Goal: Task Accomplishment & Management: Manage account settings

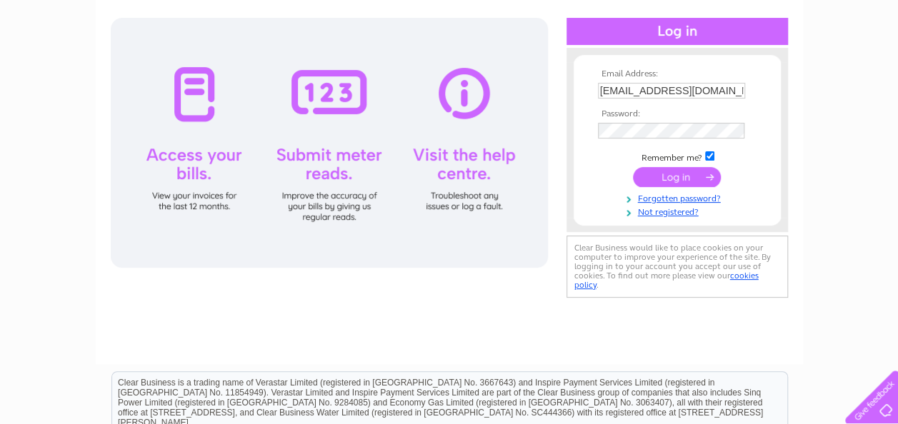
scroll to position [172, 0]
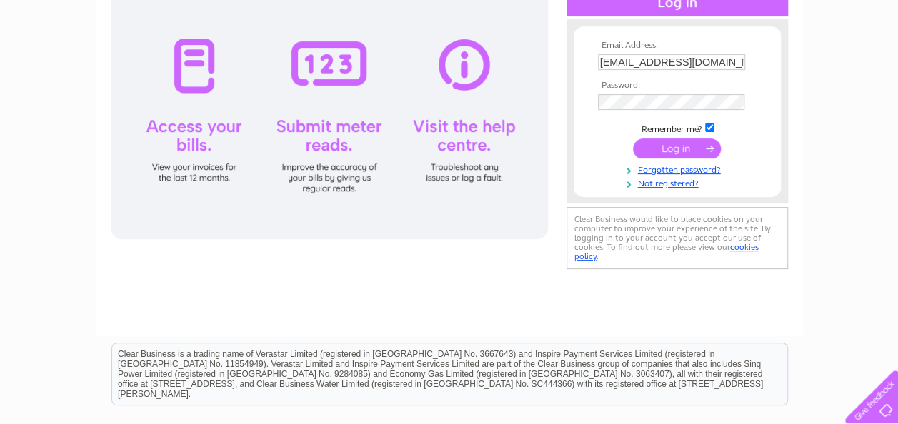
click at [677, 147] on input "submit" at bounding box center [677, 149] width 88 height 20
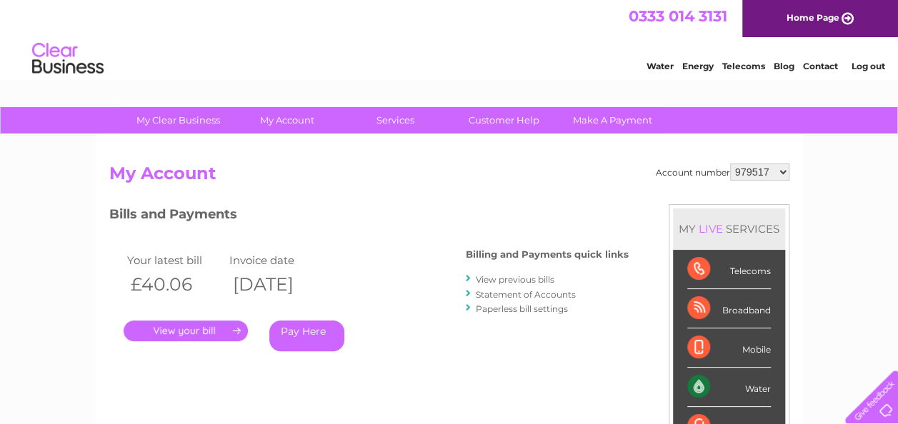
click at [784, 172] on select "979517 1034446" at bounding box center [759, 172] width 59 height 17
select select "1034446"
click at [730, 164] on select "979517 1034446" at bounding box center [759, 172] width 59 height 17
click at [227, 330] on link "." at bounding box center [186, 331] width 124 height 21
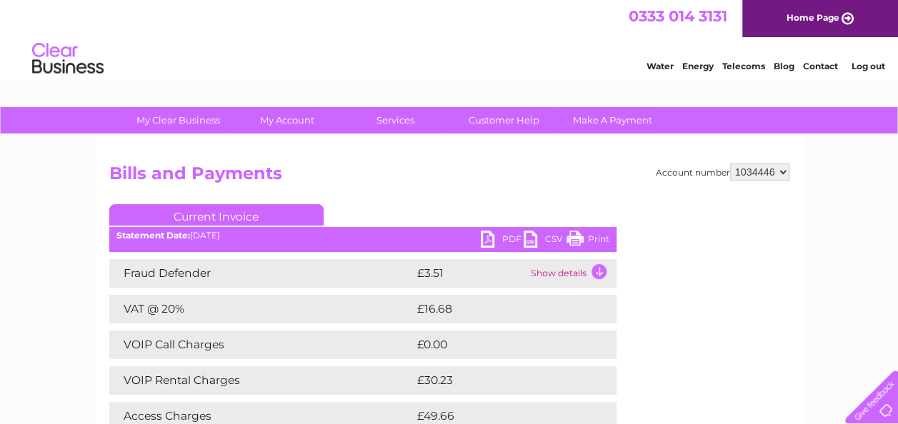
click at [779, 170] on select "979517 1034446" at bounding box center [759, 172] width 59 height 17
click at [730, 164] on select "979517 1034446" at bounding box center [759, 172] width 59 height 17
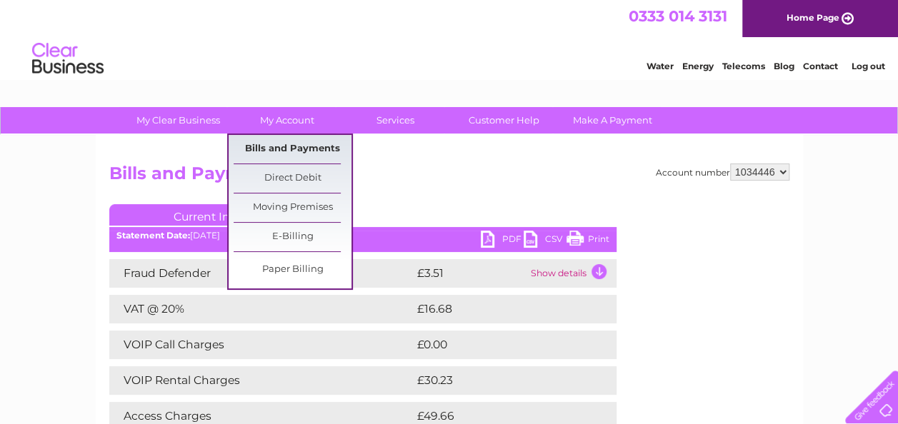
click at [297, 144] on link "Bills and Payments" at bounding box center [293, 149] width 118 height 29
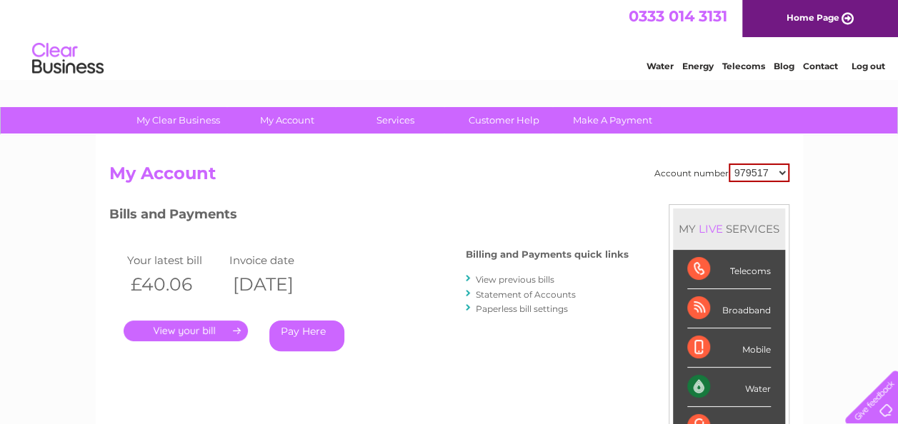
click at [783, 169] on select "979517 1034446" at bounding box center [759, 173] width 61 height 19
click at [228, 331] on link "." at bounding box center [186, 331] width 124 height 21
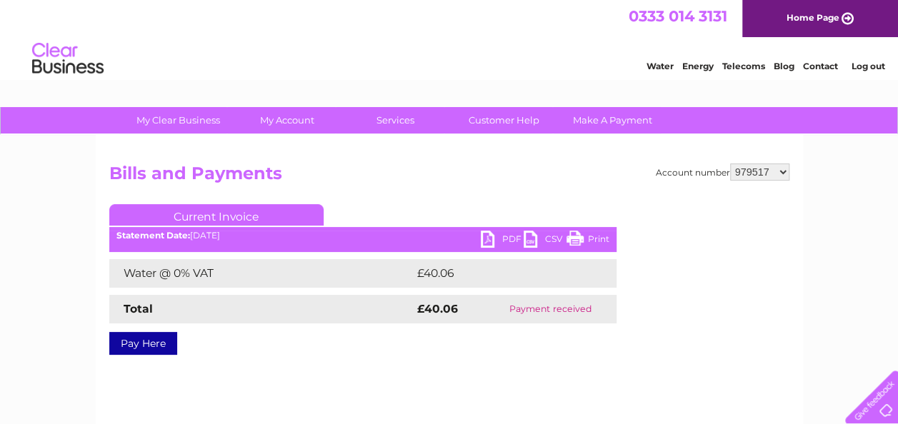
click at [487, 240] on link "PDF" at bounding box center [502, 241] width 43 height 21
